Goal: Navigation & Orientation: Find specific page/section

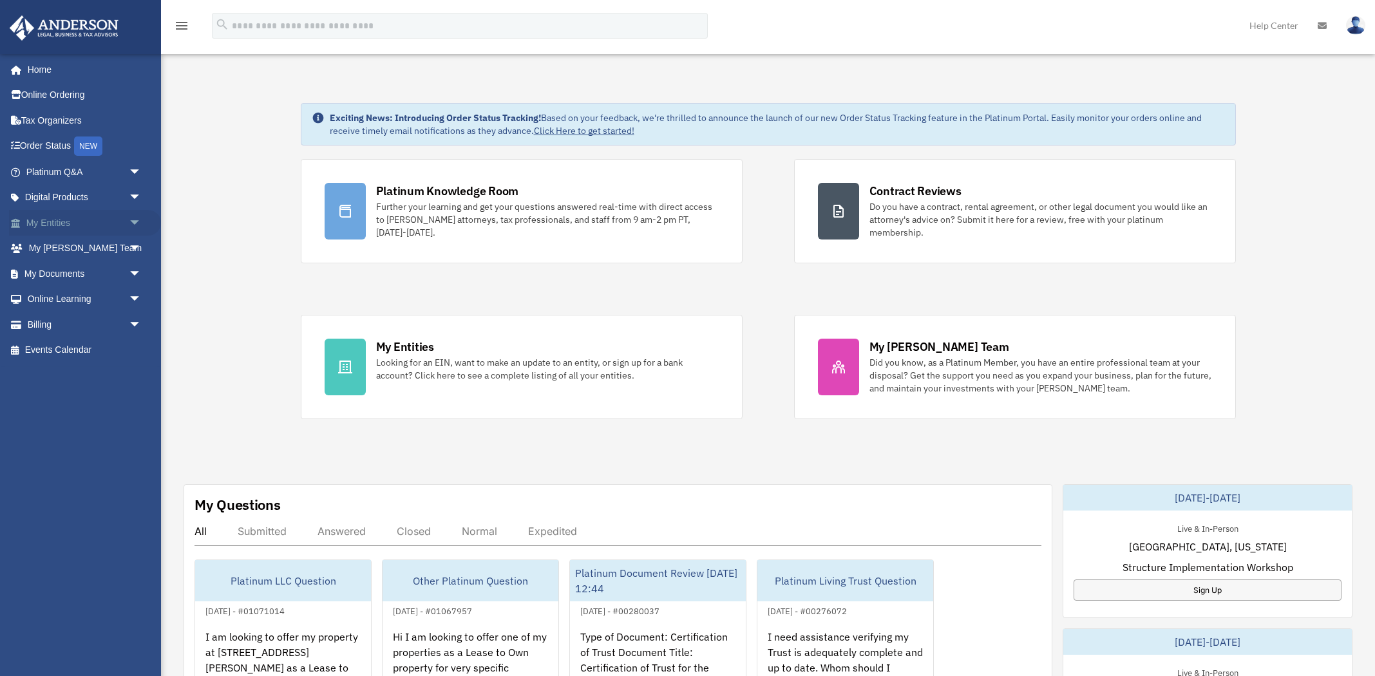
click at [52, 223] on link "My Entities arrow_drop_down" at bounding box center [85, 223] width 152 height 26
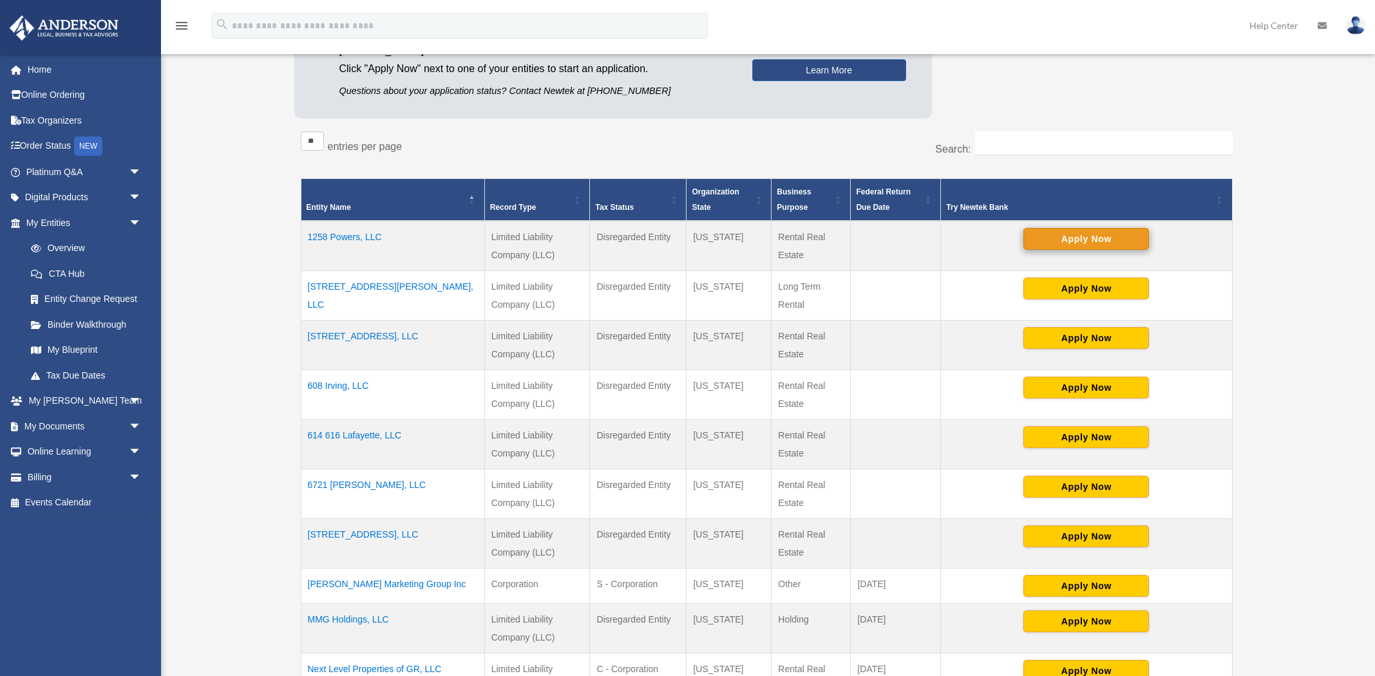
scroll to position [168, 0]
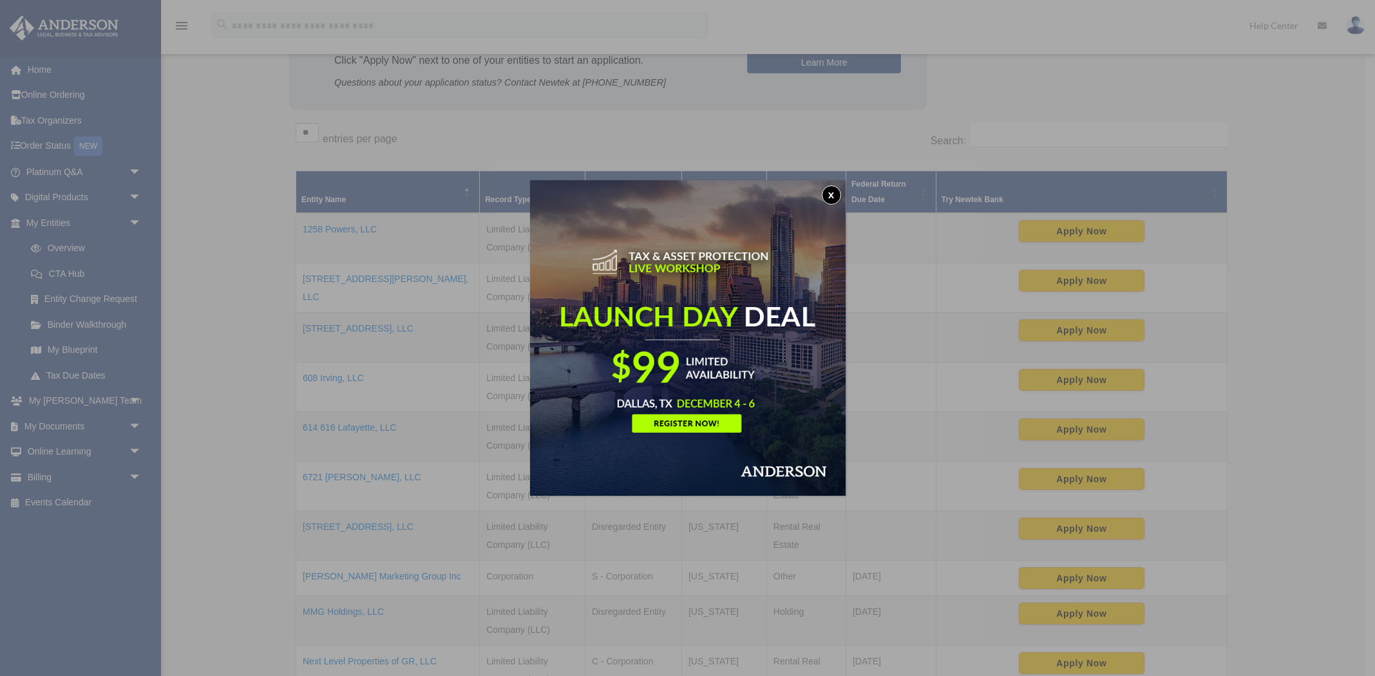
click at [833, 194] on button "x" at bounding box center [831, 194] width 19 height 19
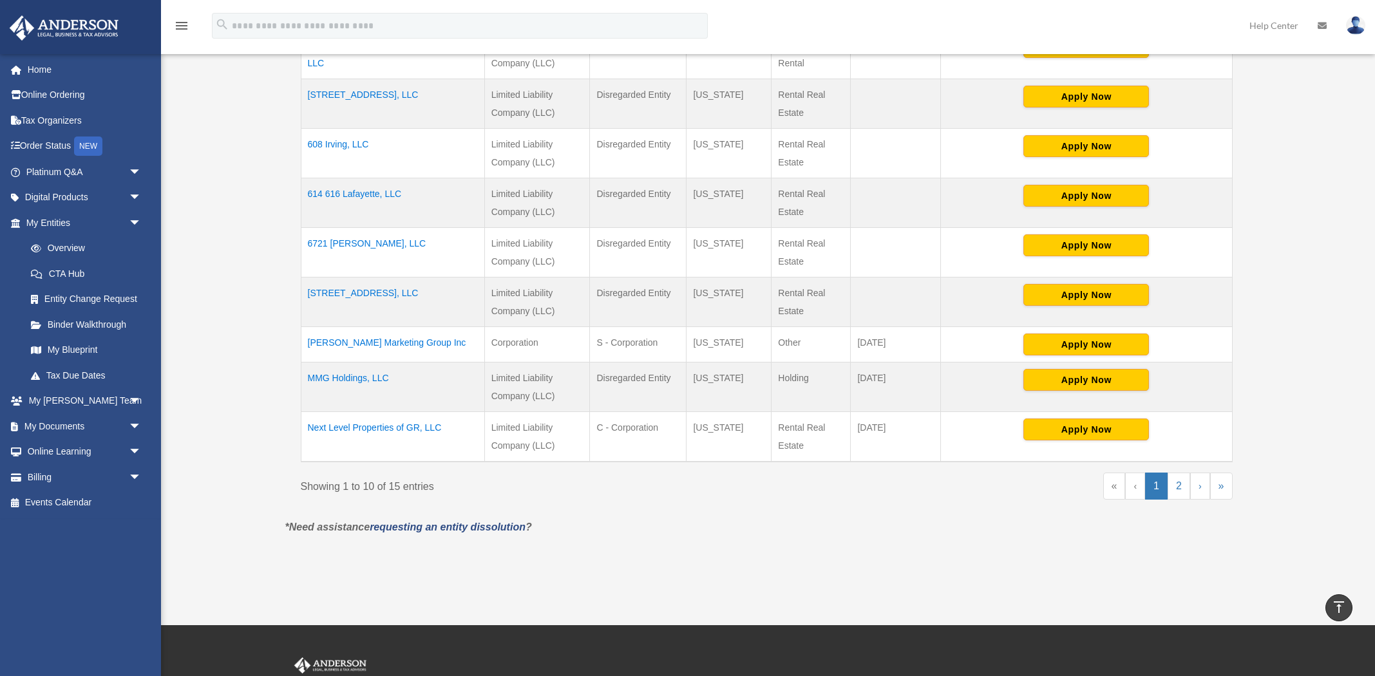
scroll to position [402, 0]
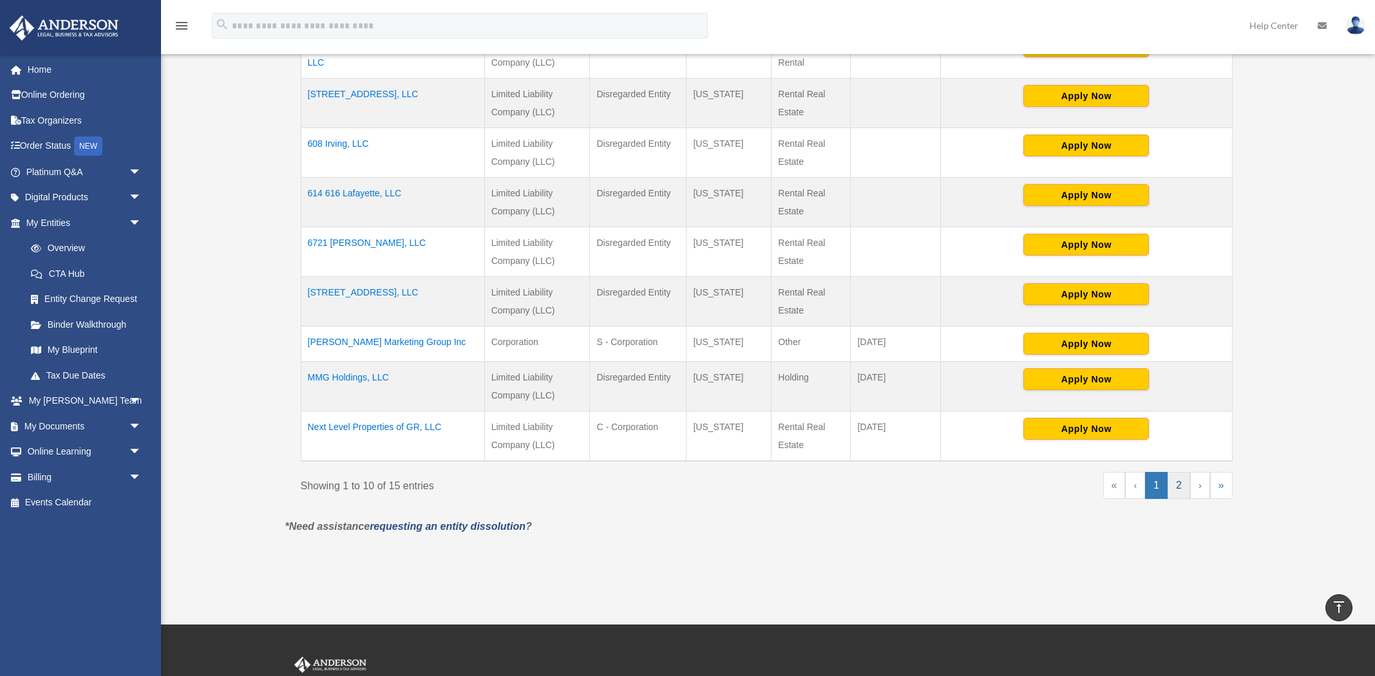
click at [1178, 489] on link "2" at bounding box center [1178, 485] width 23 height 27
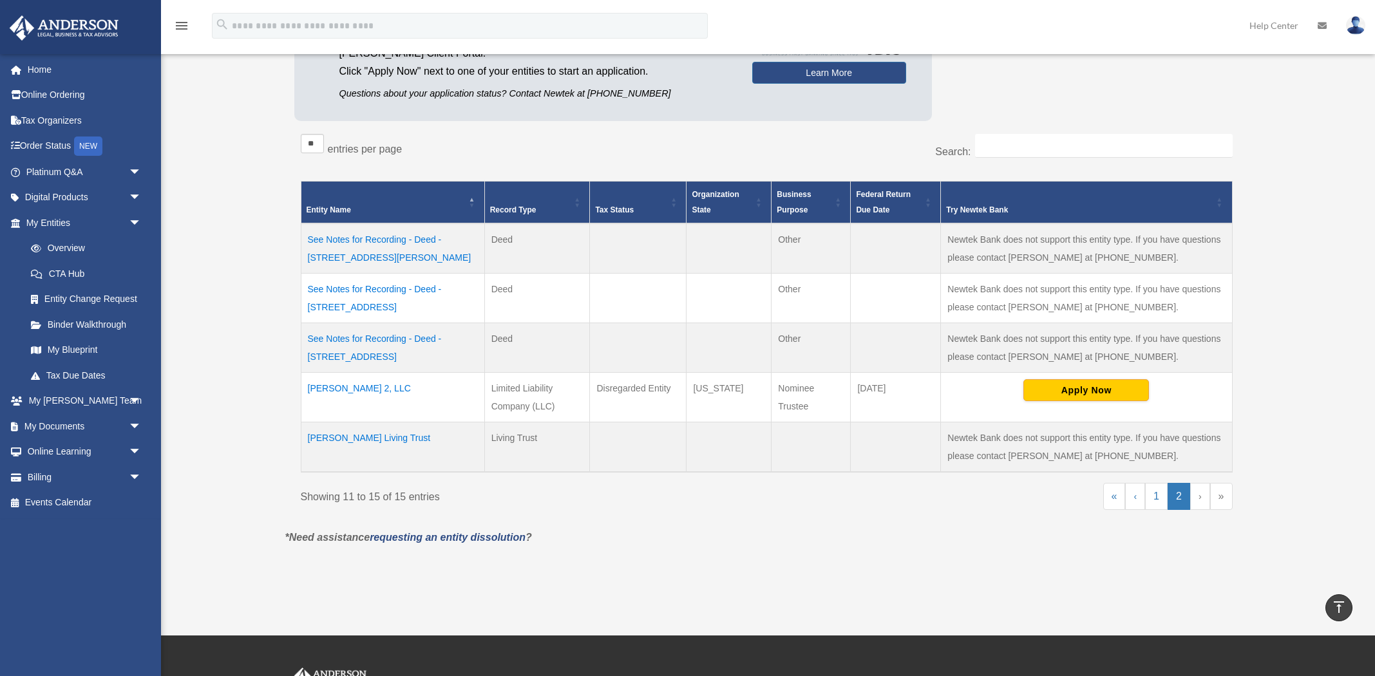
scroll to position [153, 0]
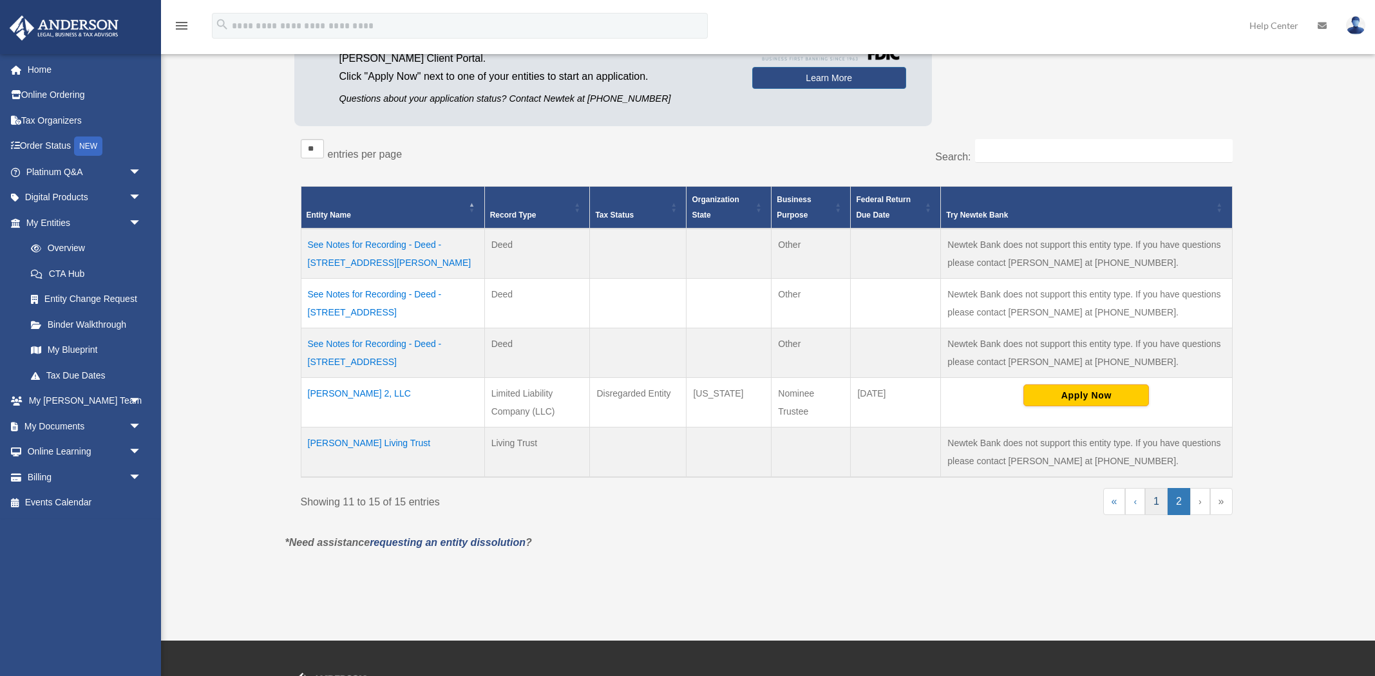
click at [1155, 495] on link "1" at bounding box center [1156, 501] width 23 height 27
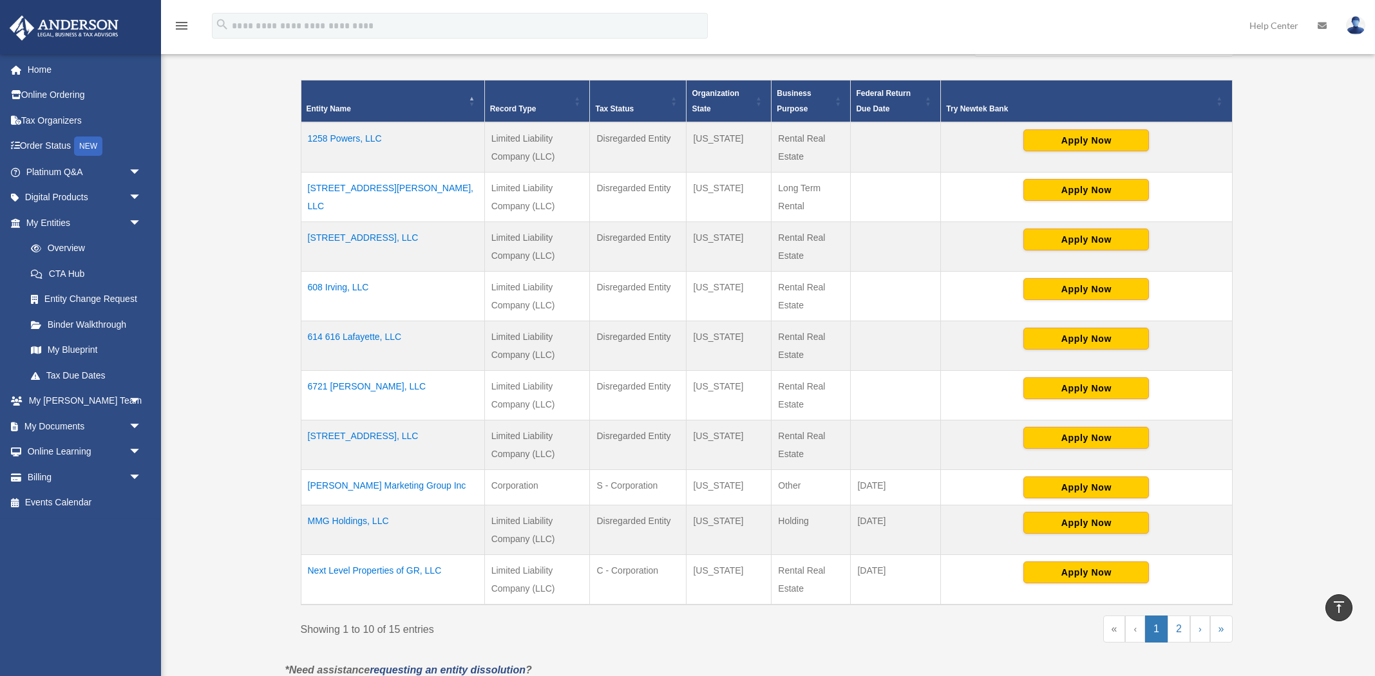
scroll to position [257, 0]
